Goal: Task Accomplishment & Management: Use online tool/utility

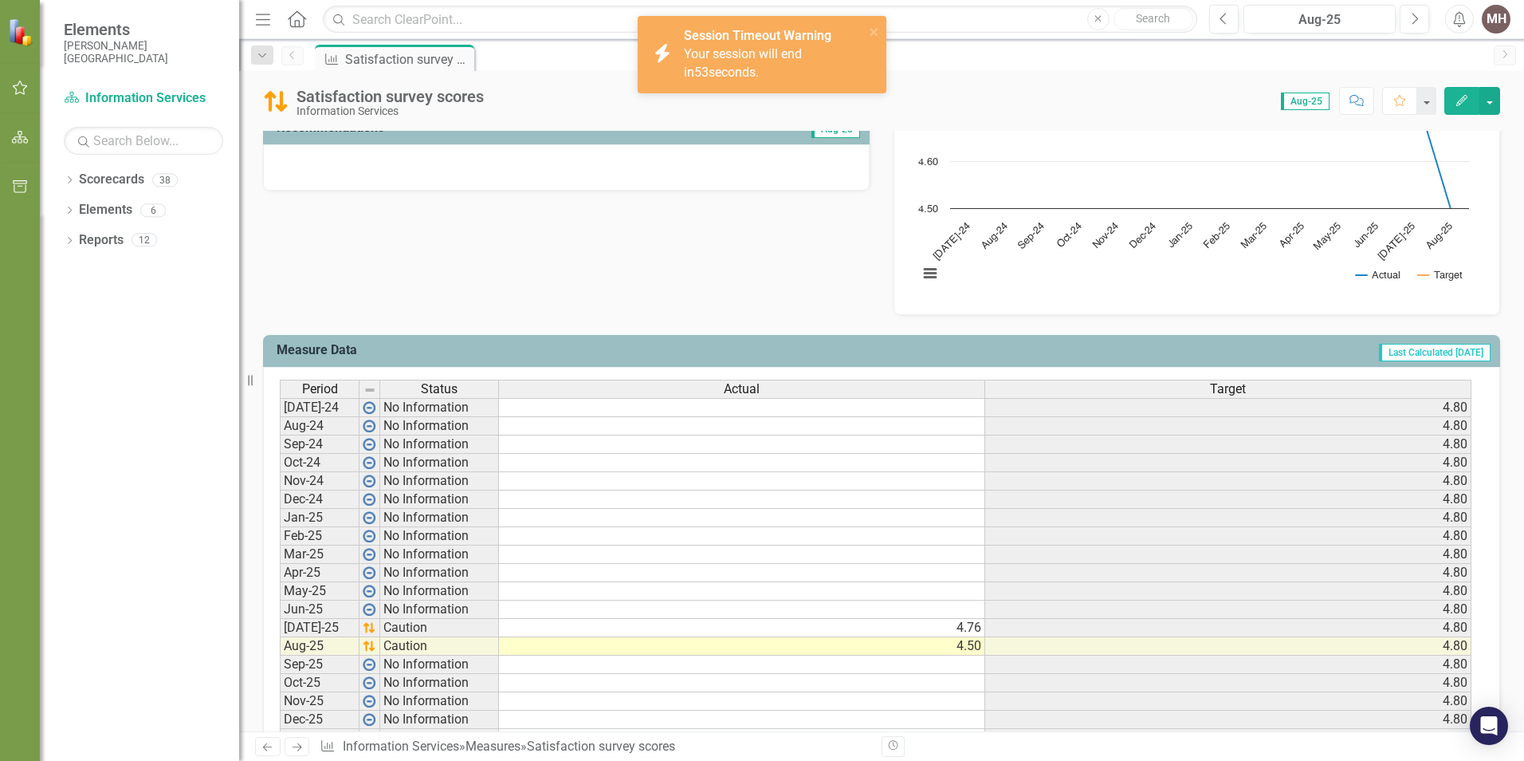
scroll to position [478, 0]
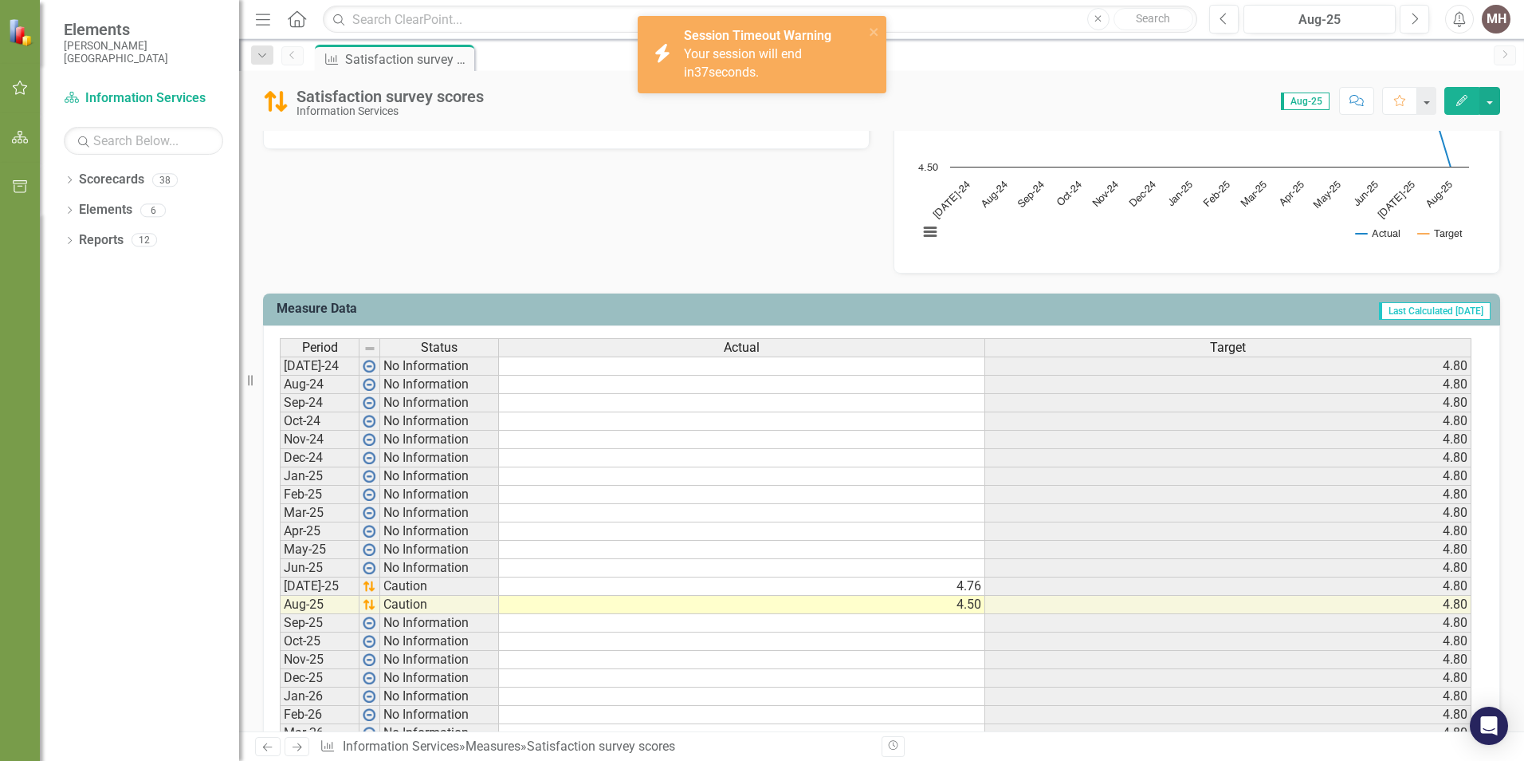
click at [936, 621] on td at bounding box center [742, 623] width 486 height 18
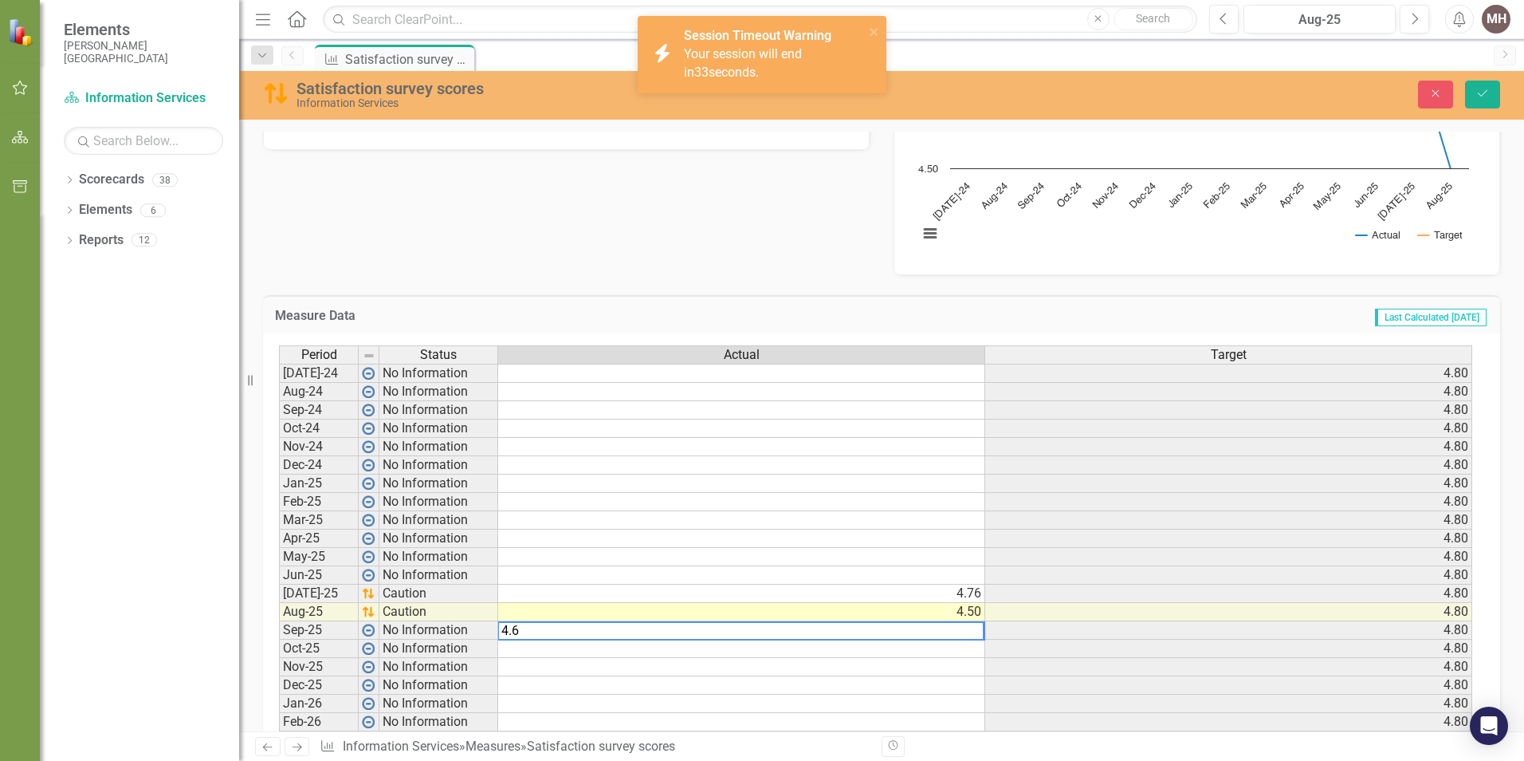
type textarea "4.6"
click at [1481, 96] on icon "submit" at bounding box center [1483, 93] width 10 height 6
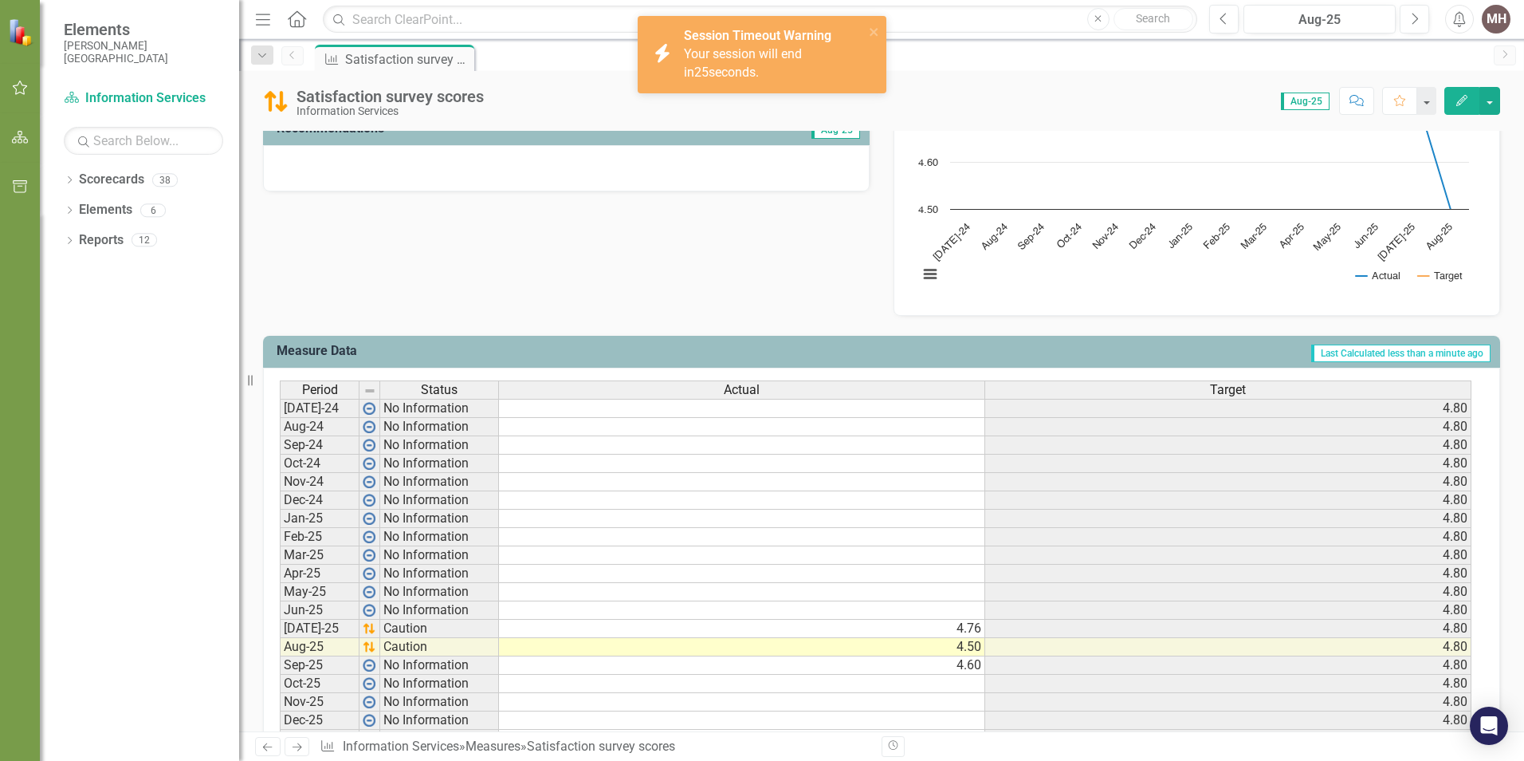
scroll to position [187, 0]
